Goal: Task Accomplishment & Management: Manage account settings

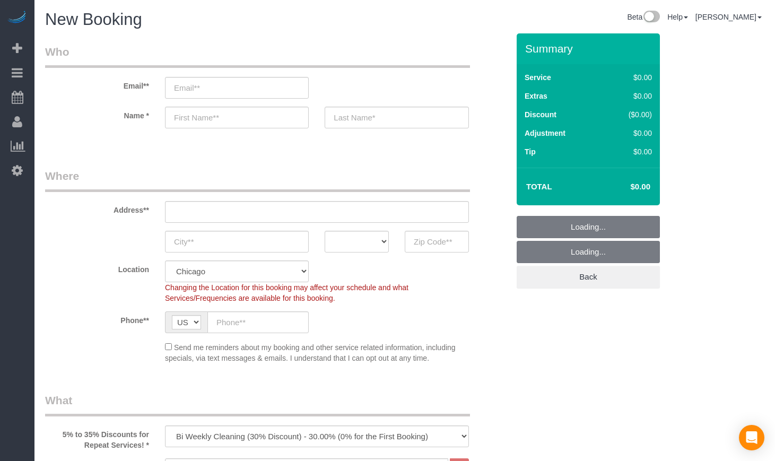
select select "512"
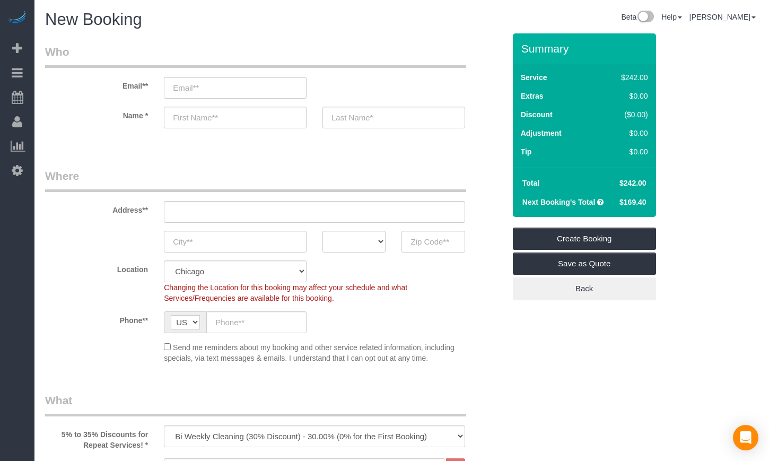
drag, startPoint x: 618, startPoint y: 181, endPoint x: 651, endPoint y: 181, distance: 32.9
click at [651, 181] on td "$242.00" at bounding box center [632, 183] width 38 height 19
click at [645, 200] on span "$169.40" at bounding box center [633, 202] width 27 height 8
drag, startPoint x: 652, startPoint y: 197, endPoint x: 517, endPoint y: 180, distance: 136.4
click at [517, 180] on div "Total $242.00 Next Booking's Total $169.40" at bounding box center [584, 192] width 143 height 49
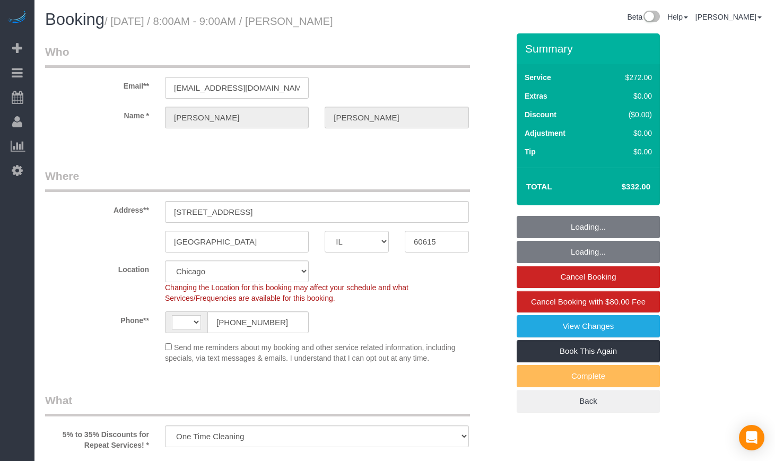
select select "IL"
select select "number:1"
select select "number:66"
select select "number:139"
select select "number:106"
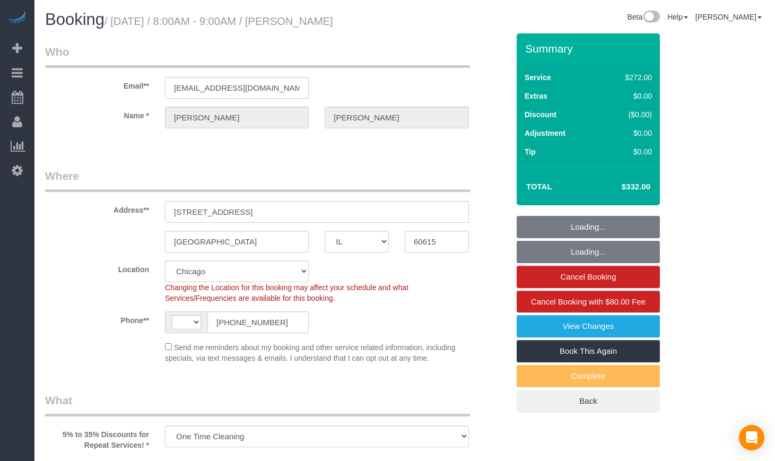
select select "string:[GEOGRAPHIC_DATA]"
select select "string:fspay-54309dbc-cb31-47e6-b361-0852335fc74a"
select select "513"
select select "3"
select select "spot1"
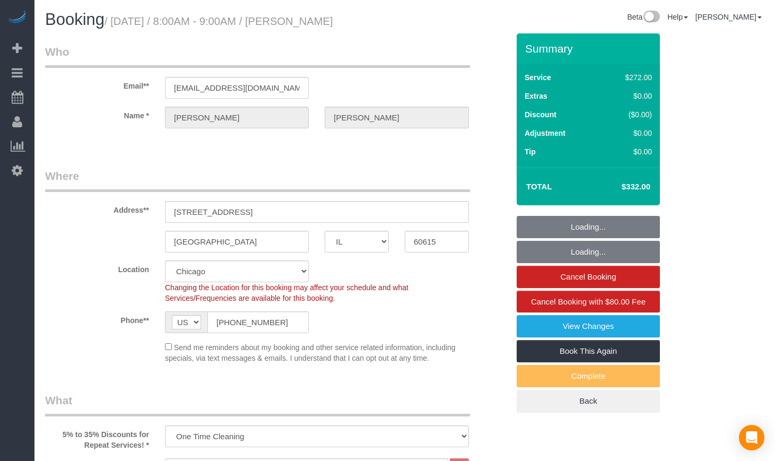
select select "object:1046"
select select "3"
